Goal: Transaction & Acquisition: Book appointment/travel/reservation

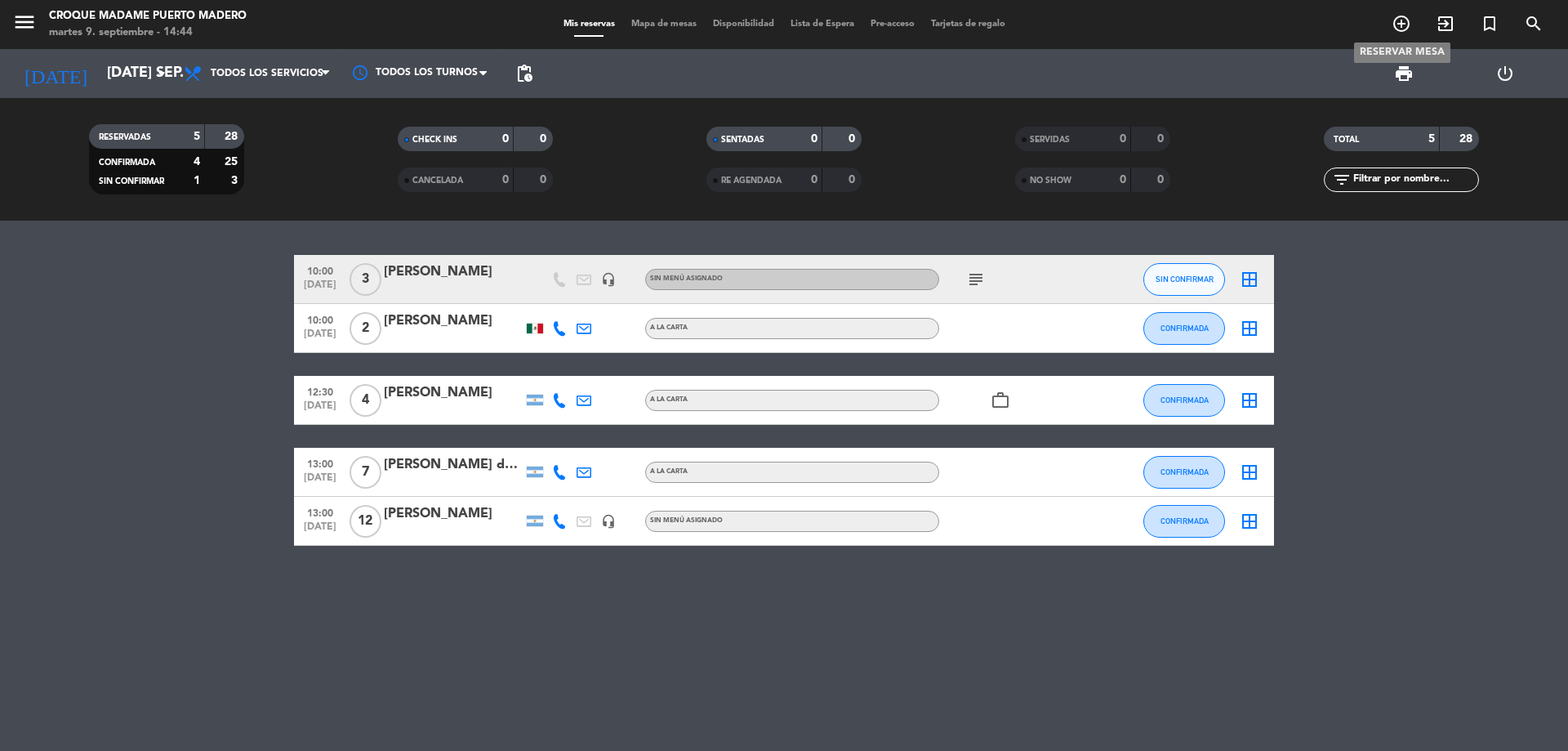
click at [1389, 25] on span "add_circle_outline" at bounding box center [1401, 23] width 44 height 27
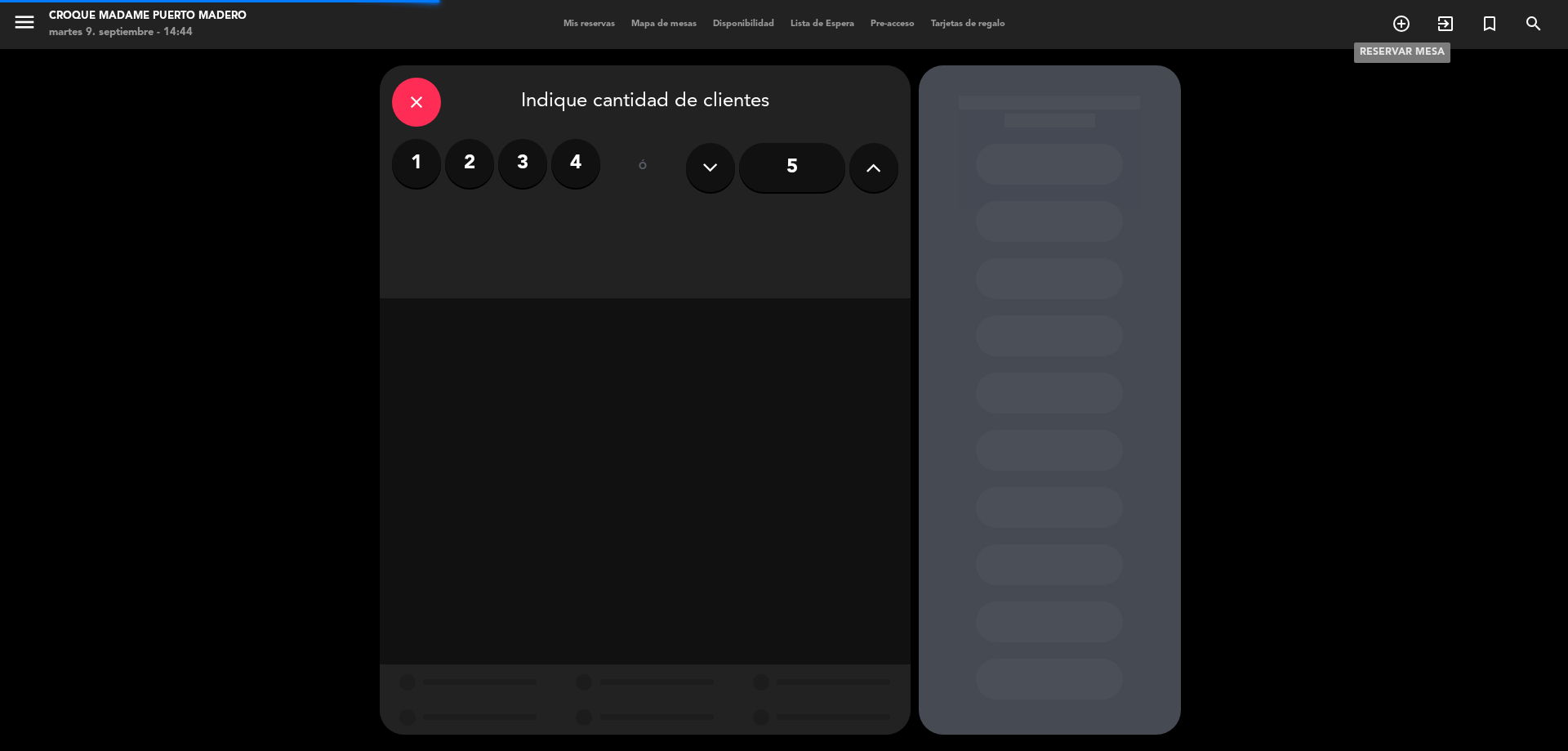
click at [1405, 23] on icon "add_circle_outline" at bounding box center [1401, 24] width 19 height 19
click at [518, 161] on label "3" at bounding box center [523, 163] width 49 height 49
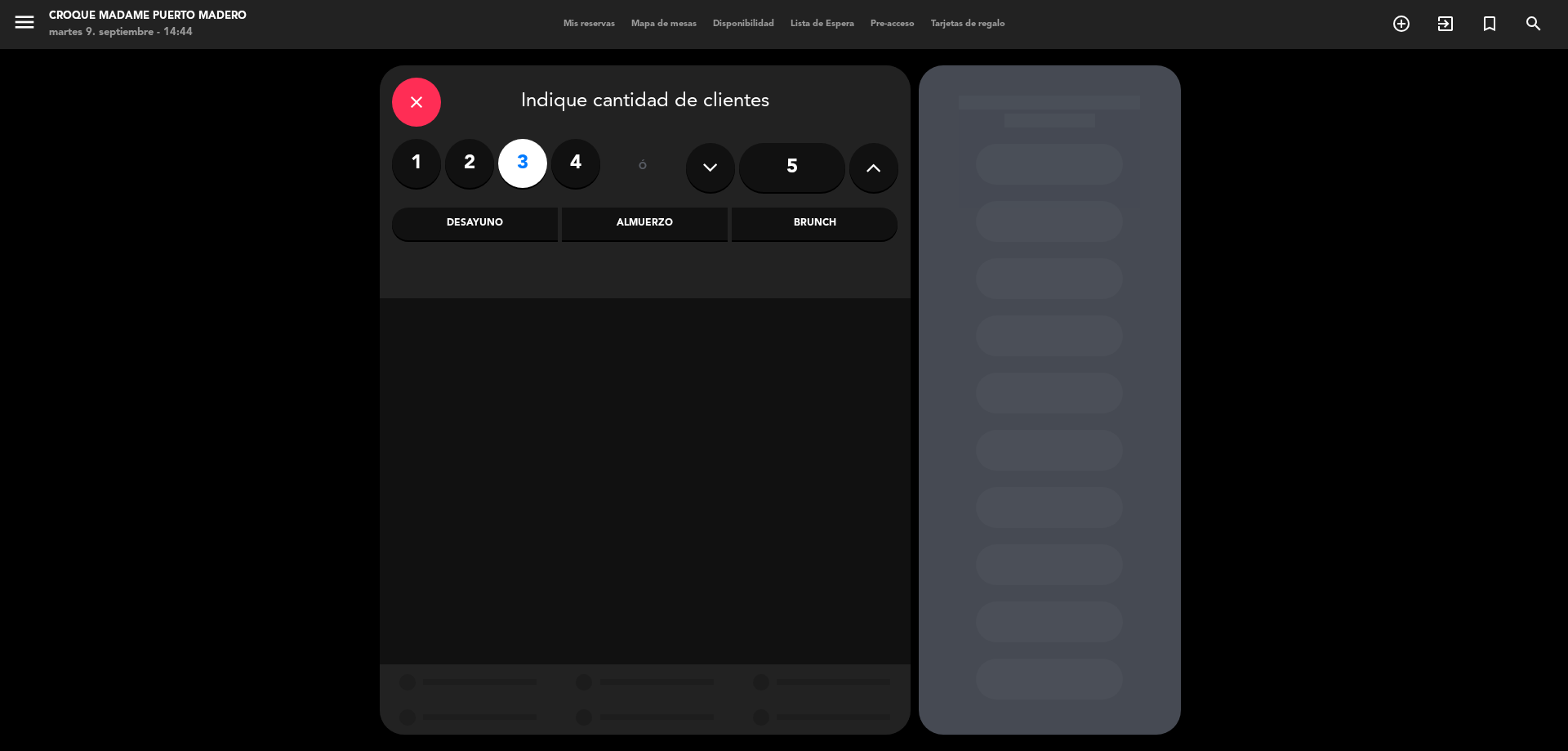
click at [434, 102] on div "close" at bounding box center [416, 102] width 49 height 49
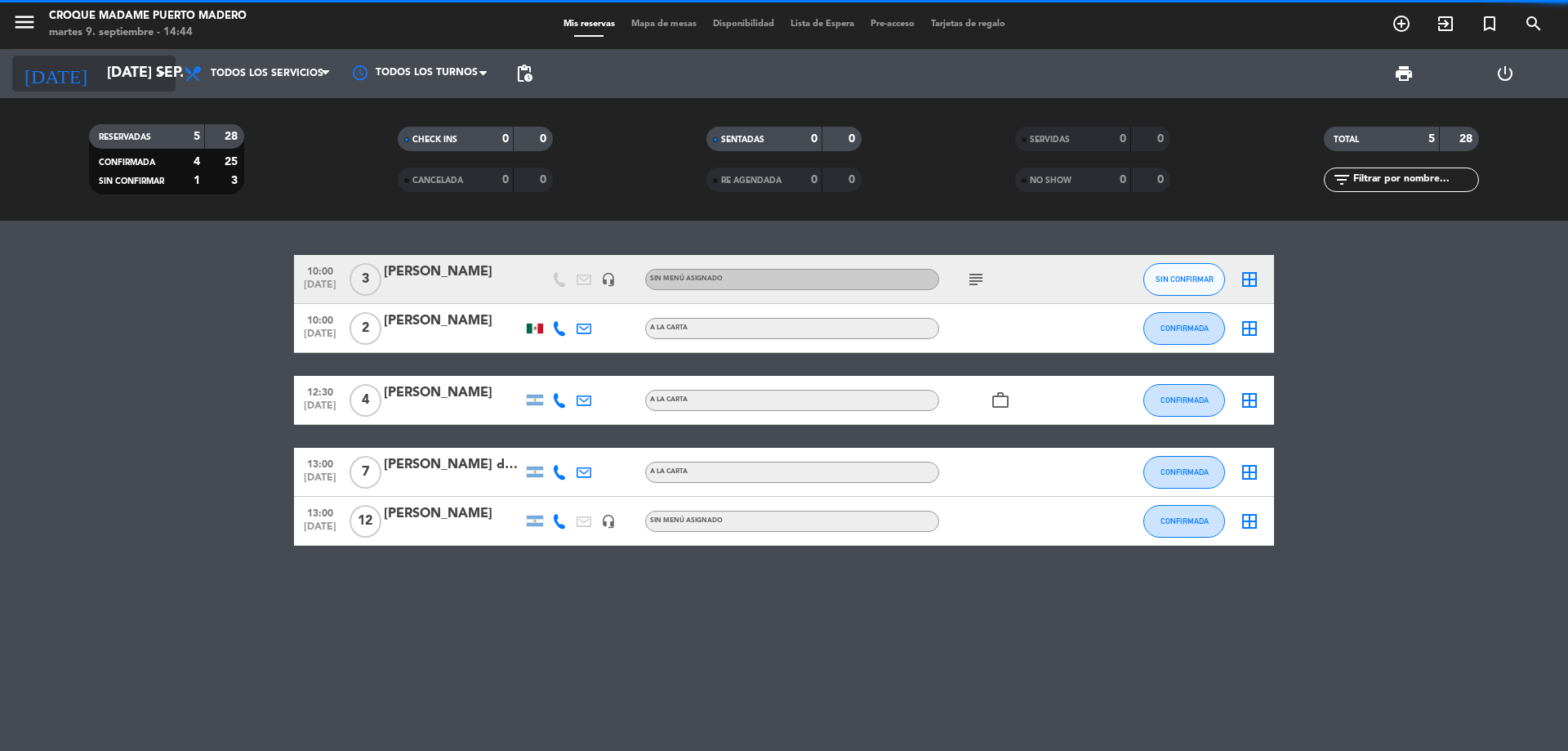
click at [169, 74] on icon "arrow_drop_down" at bounding box center [161, 73] width 19 height 19
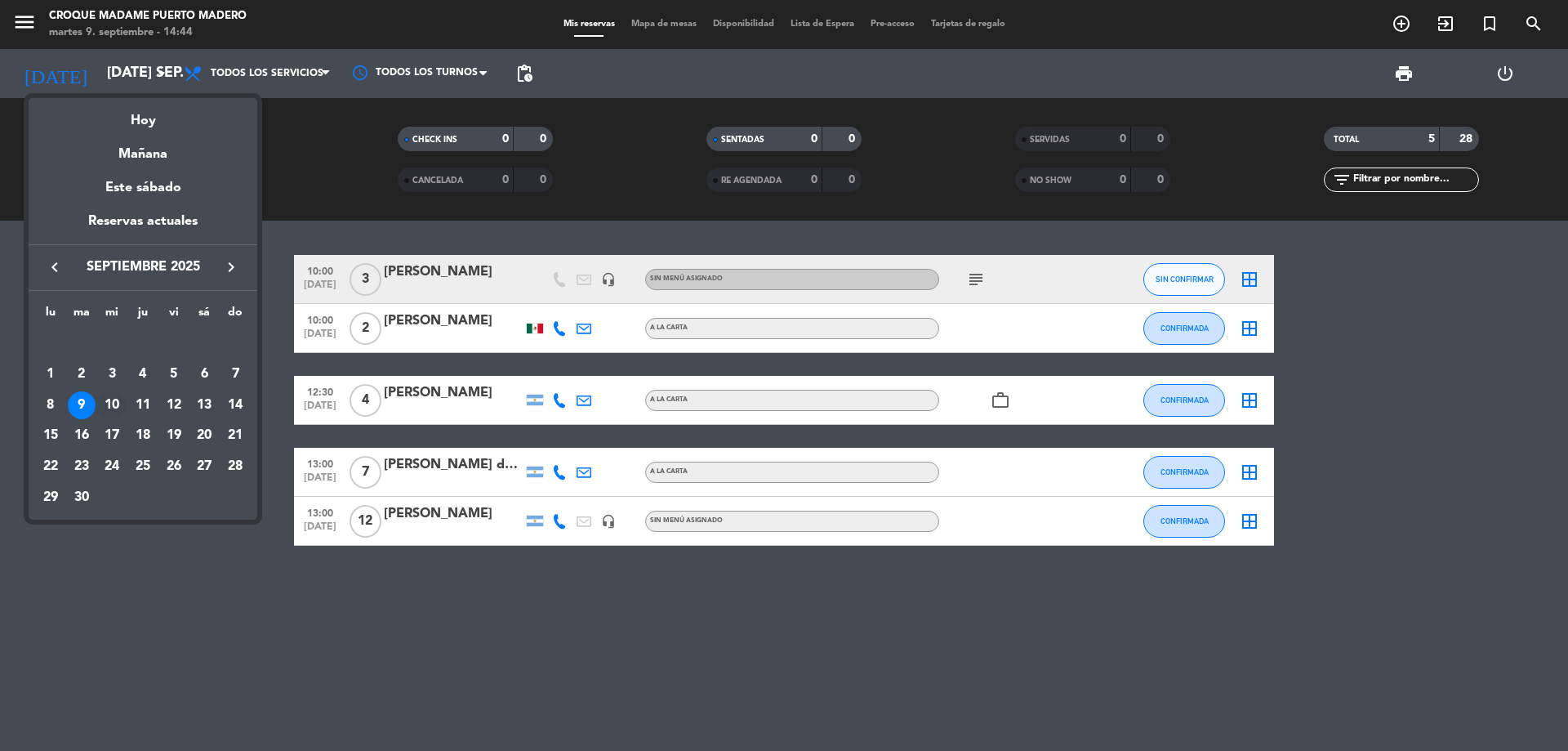
click at [108, 401] on div "10" at bounding box center [111, 404] width 27 height 27
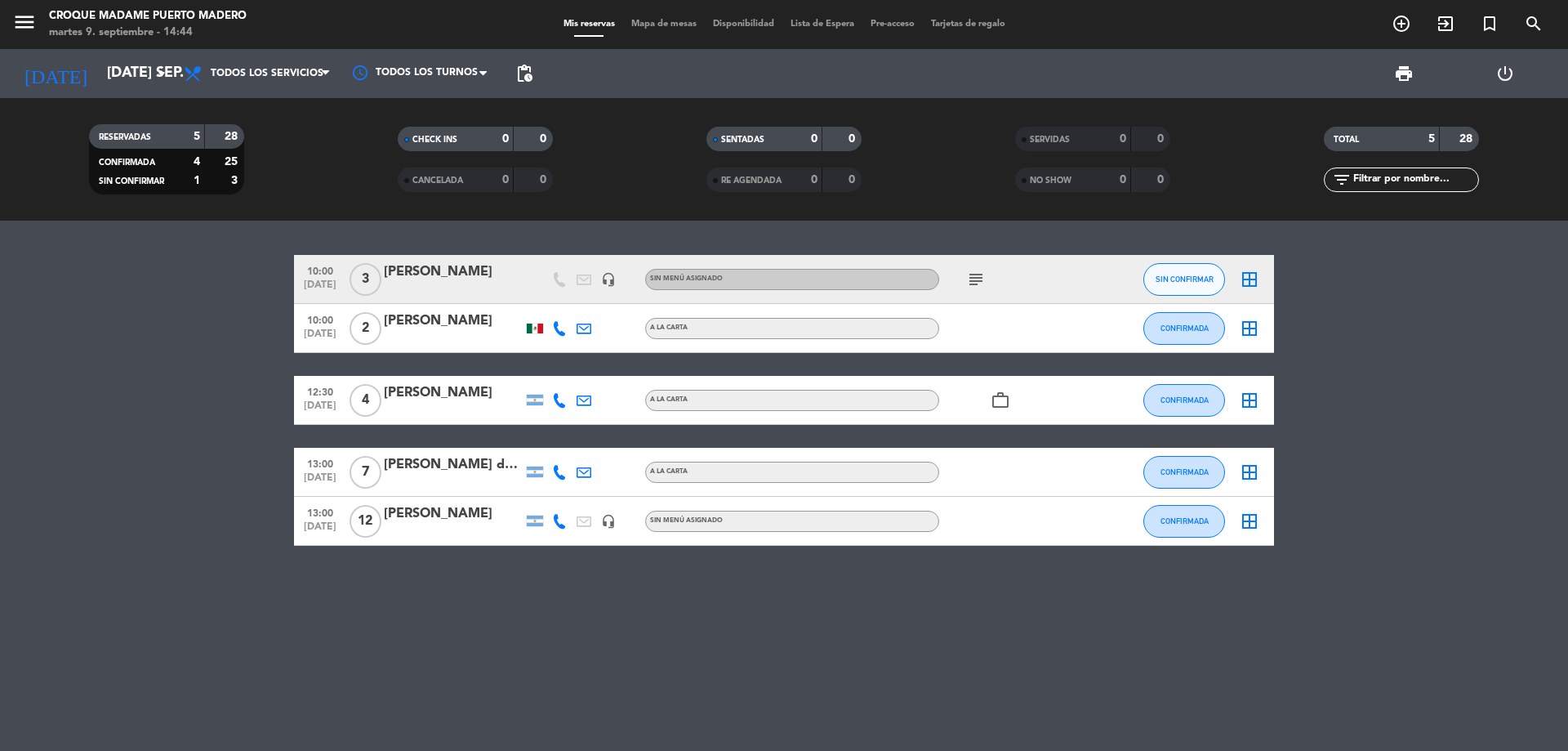
type input "mié. [DATE]"
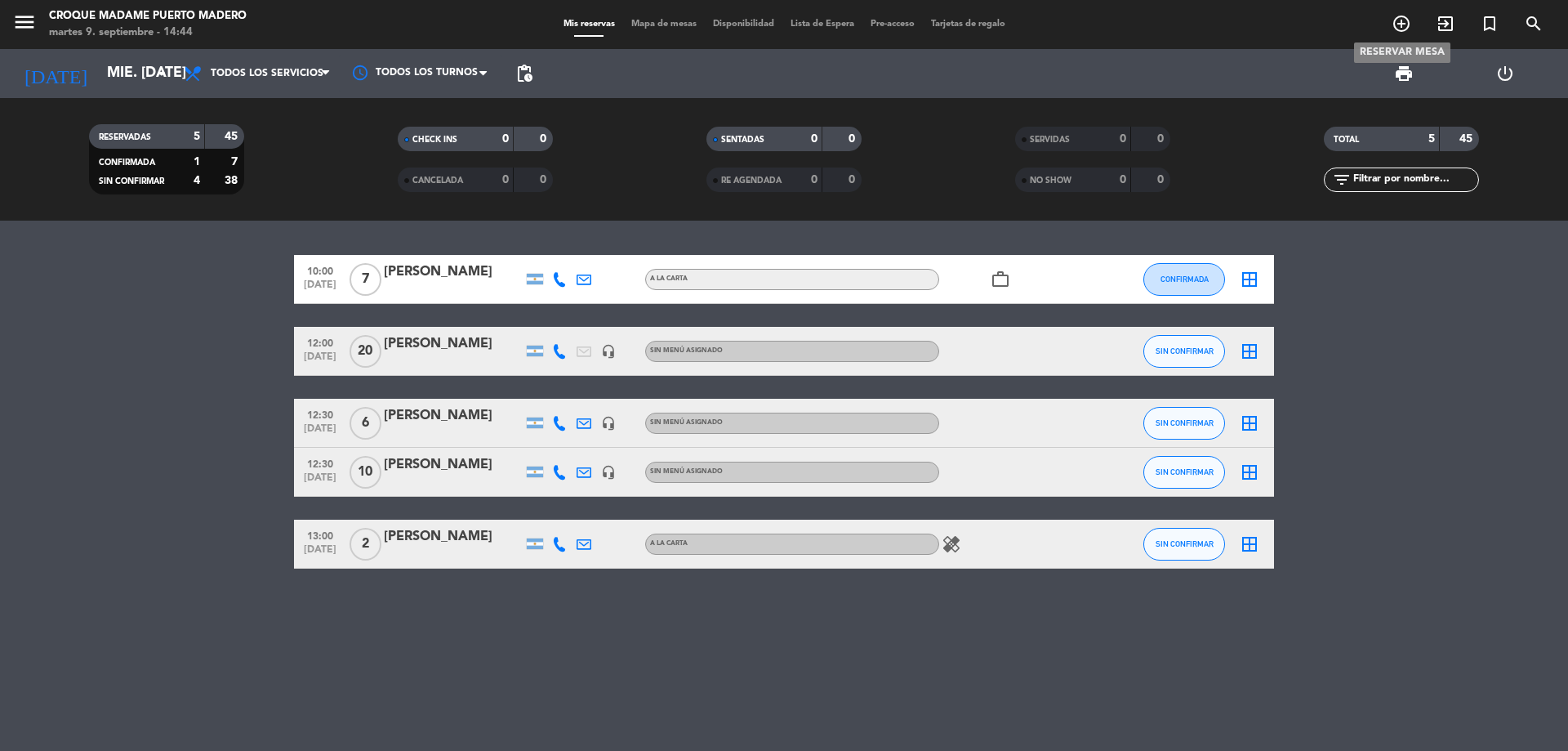
click at [1405, 29] on icon "add_circle_outline" at bounding box center [1401, 24] width 19 height 19
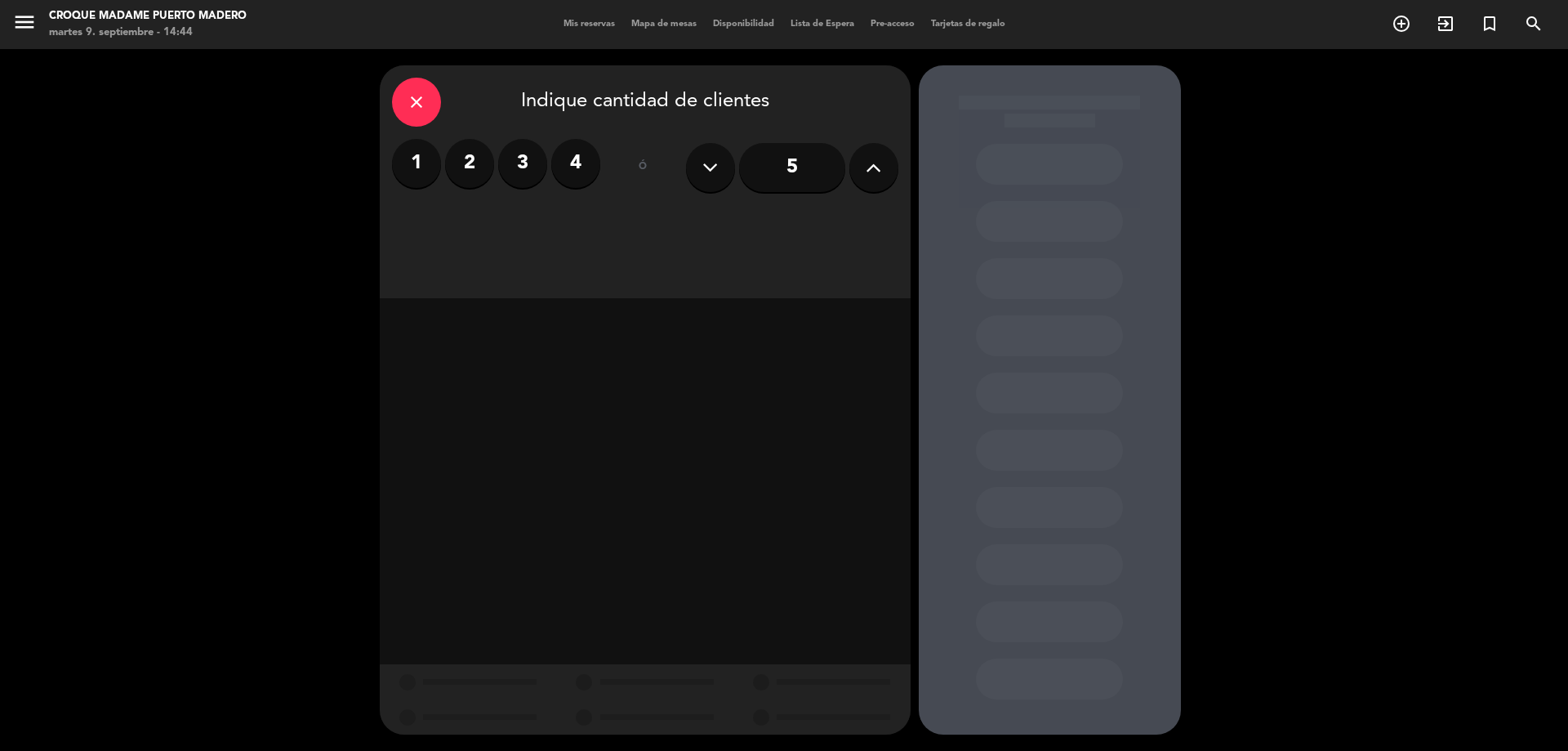
click at [534, 161] on label "3" at bounding box center [523, 163] width 49 height 49
click at [657, 215] on div "Almuerzo" at bounding box center [645, 223] width 166 height 33
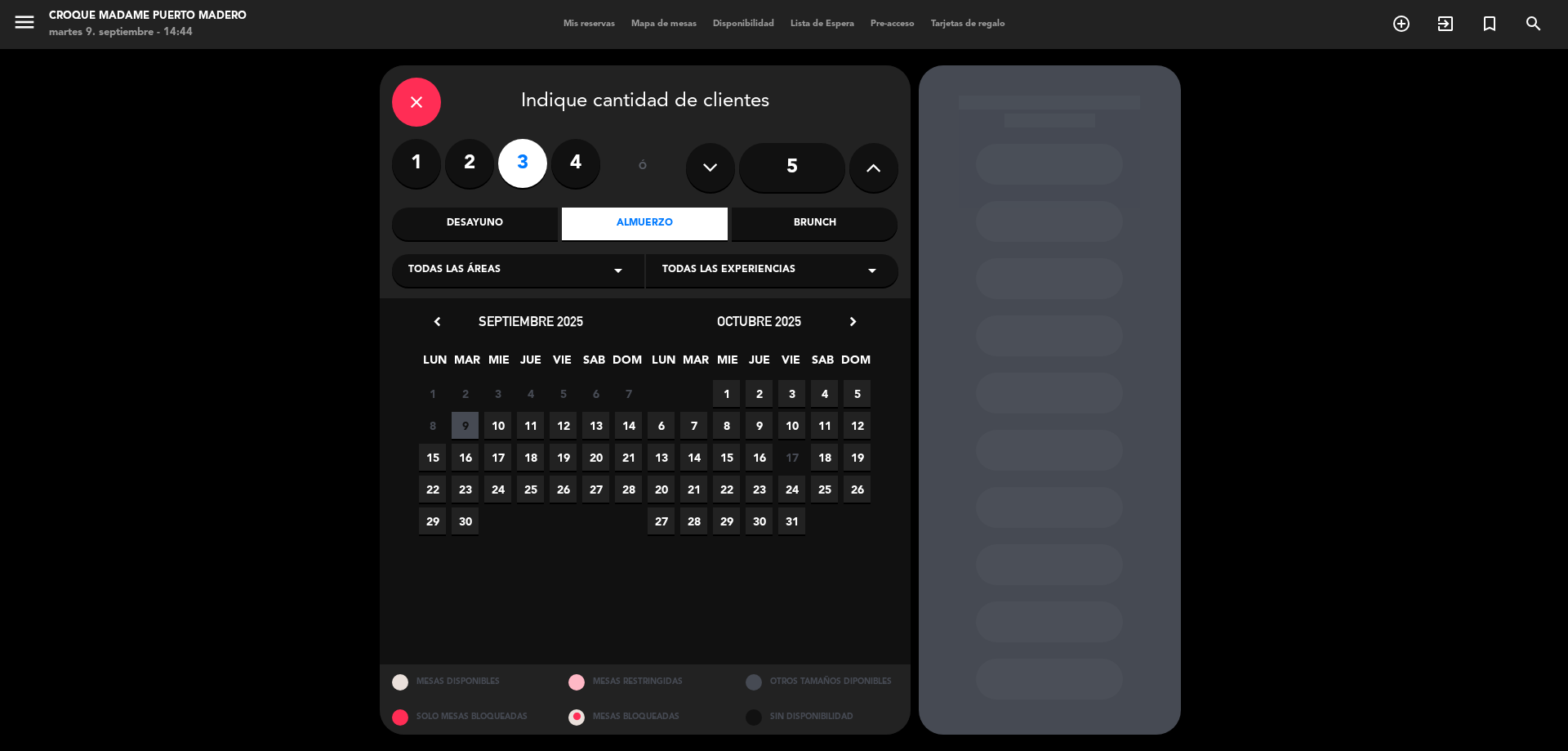
click at [498, 422] on span "10" at bounding box center [498, 425] width 27 height 27
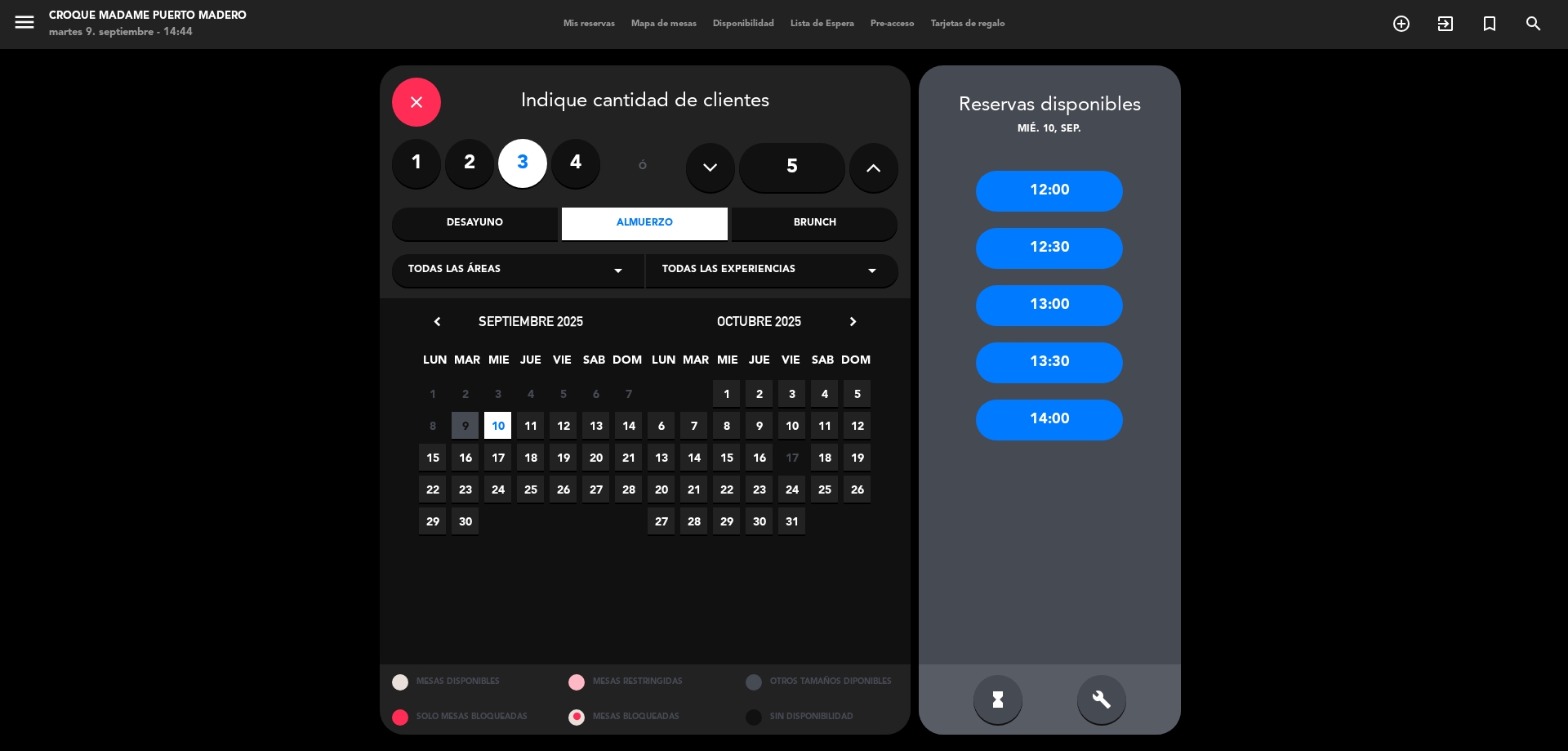
click at [1065, 357] on div "13:30" at bounding box center [1049, 363] width 147 height 41
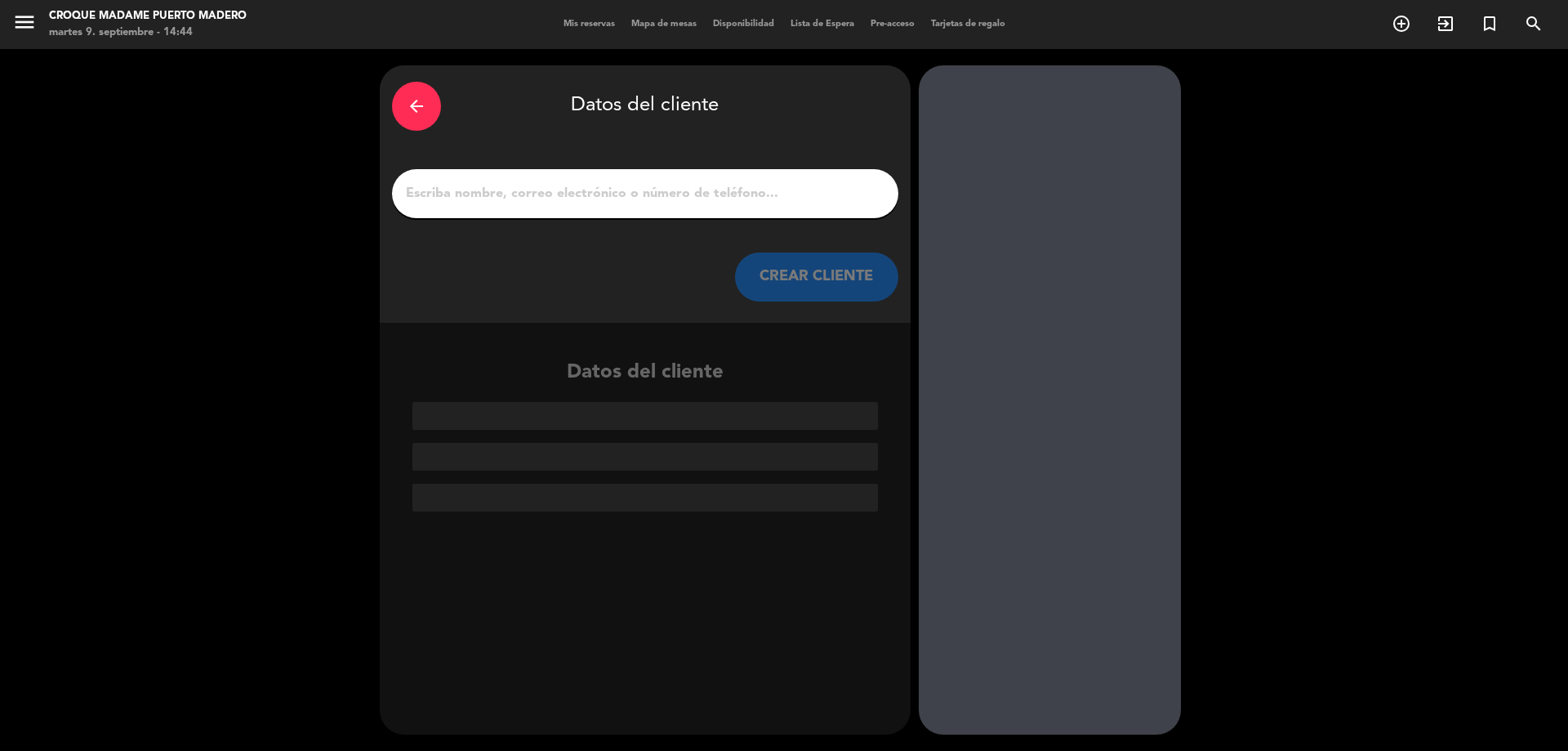
click at [467, 201] on input "1" at bounding box center [645, 193] width 482 height 23
paste input "[PERSON_NAME]"
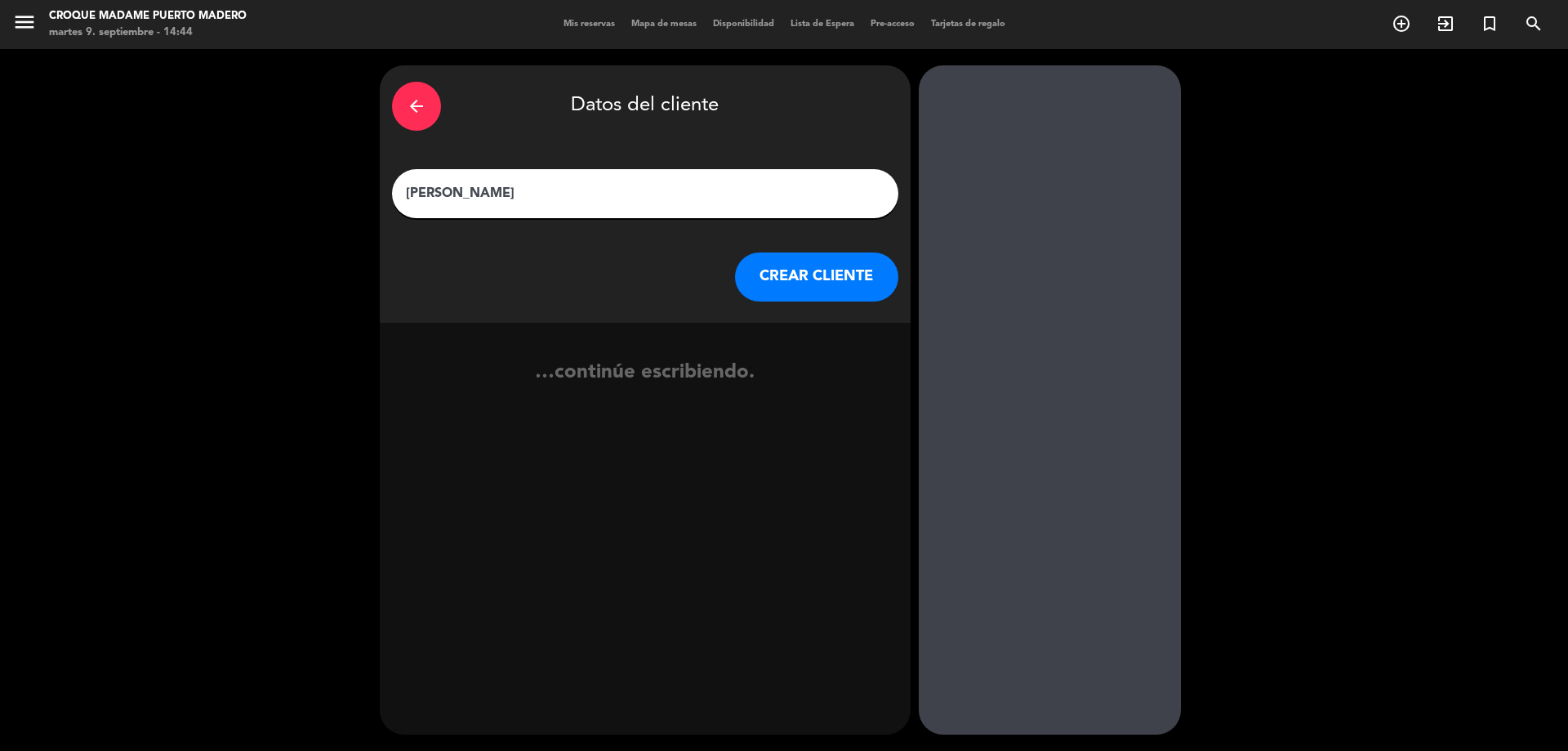
type input "[PERSON_NAME]"
click at [801, 284] on button "CREAR CLIENTE" at bounding box center [816, 277] width 163 height 49
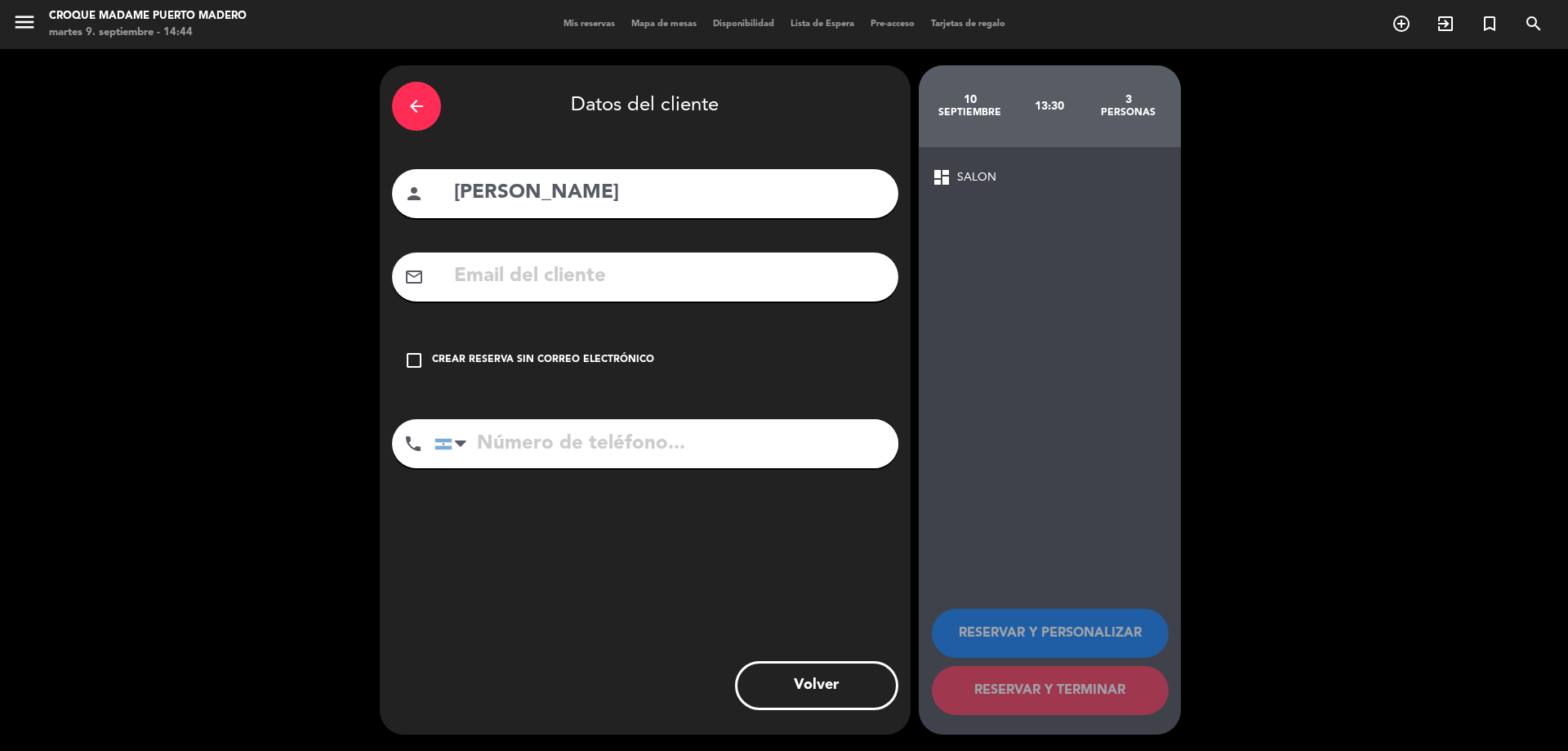
click at [515, 278] on input "text" at bounding box center [670, 276] width 434 height 34
paste input "[EMAIL_ADDRESS][DOMAIN_NAME]"
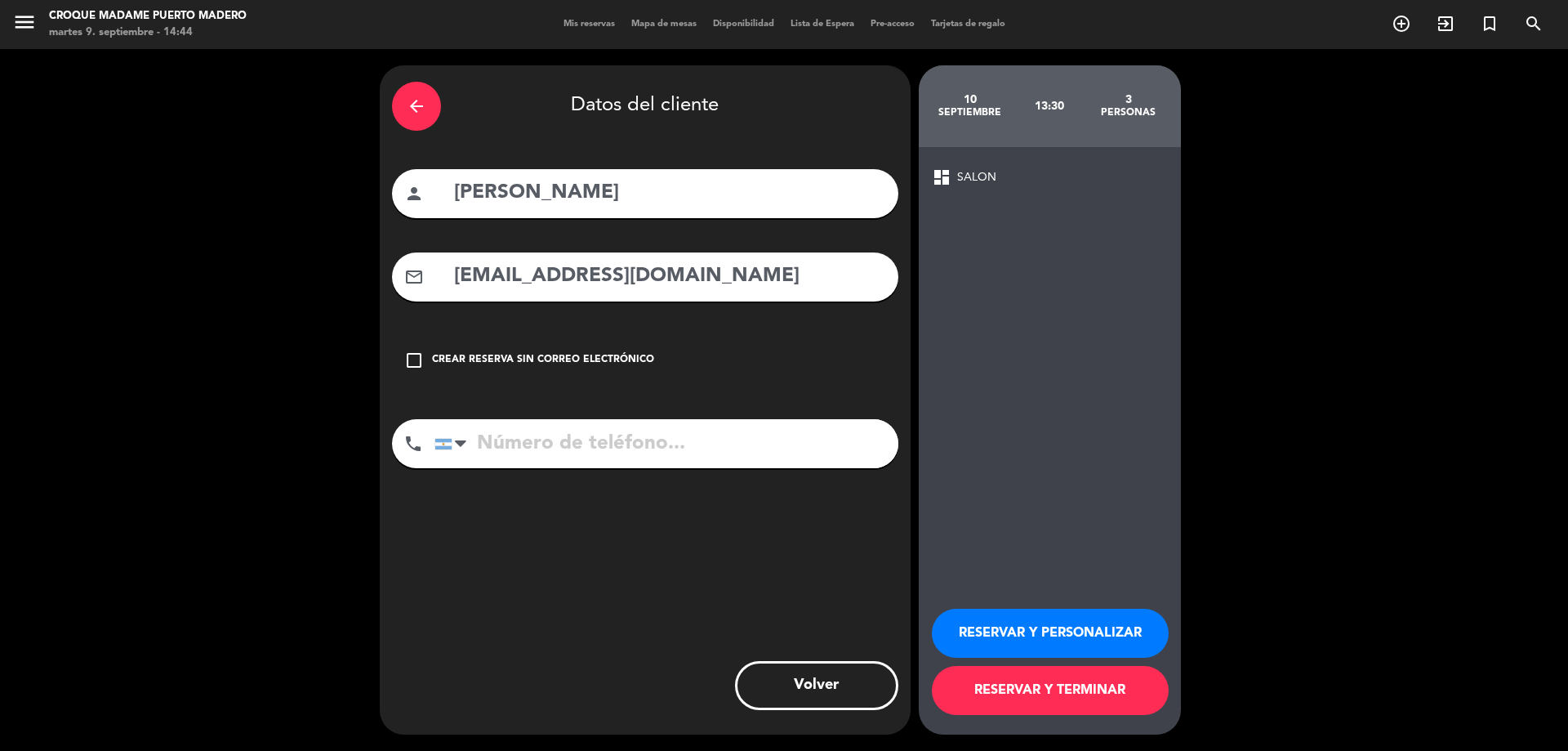
type input "[EMAIL_ADDRESS][DOMAIN_NAME]"
click at [587, 431] on input "tel" at bounding box center [666, 444] width 464 height 49
paste input "1165679505"
type input "1165679505"
click at [1047, 682] on button "RESERVAR Y TERMINAR" at bounding box center [1050, 690] width 236 height 49
